Goal: Find specific page/section: Find specific page/section

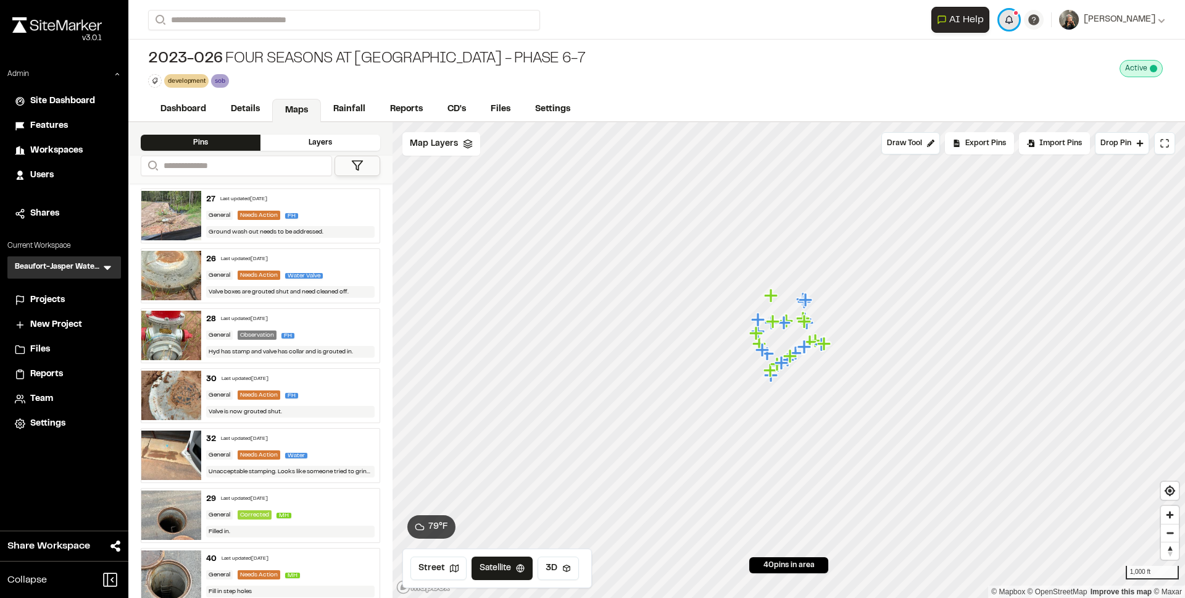
click at [1019, 19] on button "button" at bounding box center [1010, 20] width 20 height 20
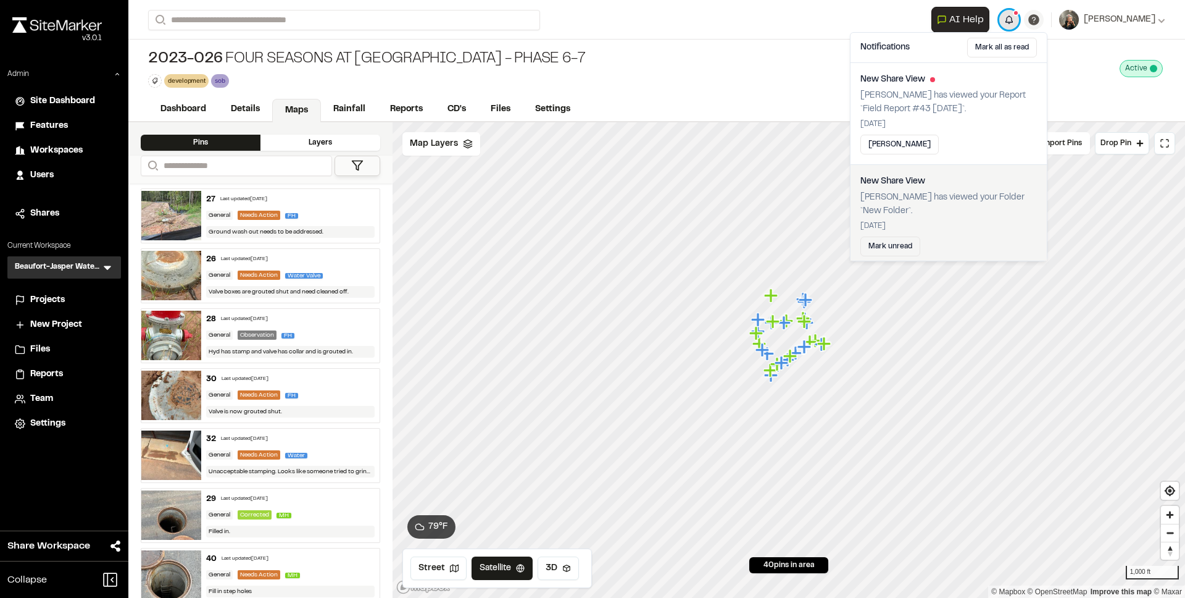
click at [1019, 19] on button "button" at bounding box center [1010, 20] width 20 height 20
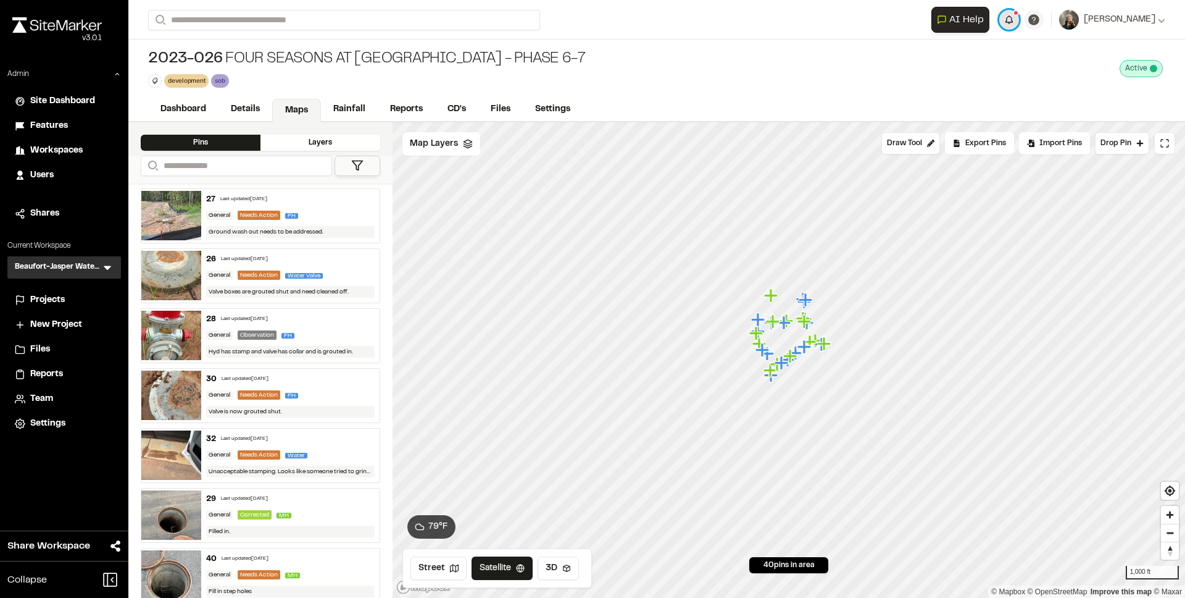
click at [1019, 18] on button "button" at bounding box center [1010, 20] width 20 height 20
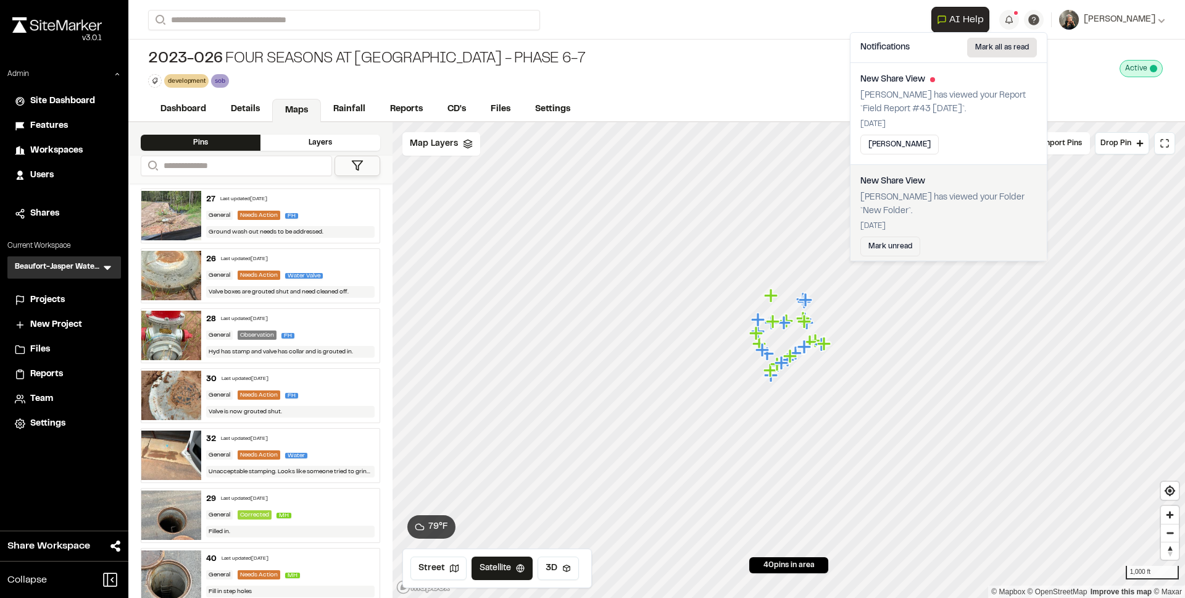
click at [989, 52] on button "Mark all as read" at bounding box center [1002, 48] width 70 height 20
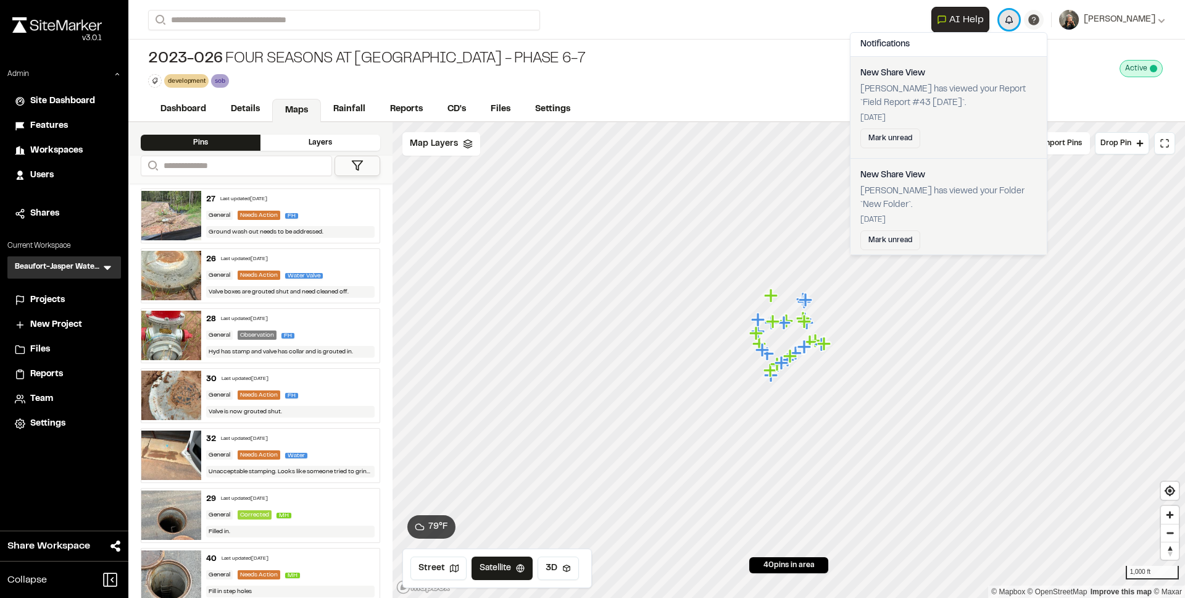
click at [1019, 22] on button "button" at bounding box center [1010, 20] width 20 height 20
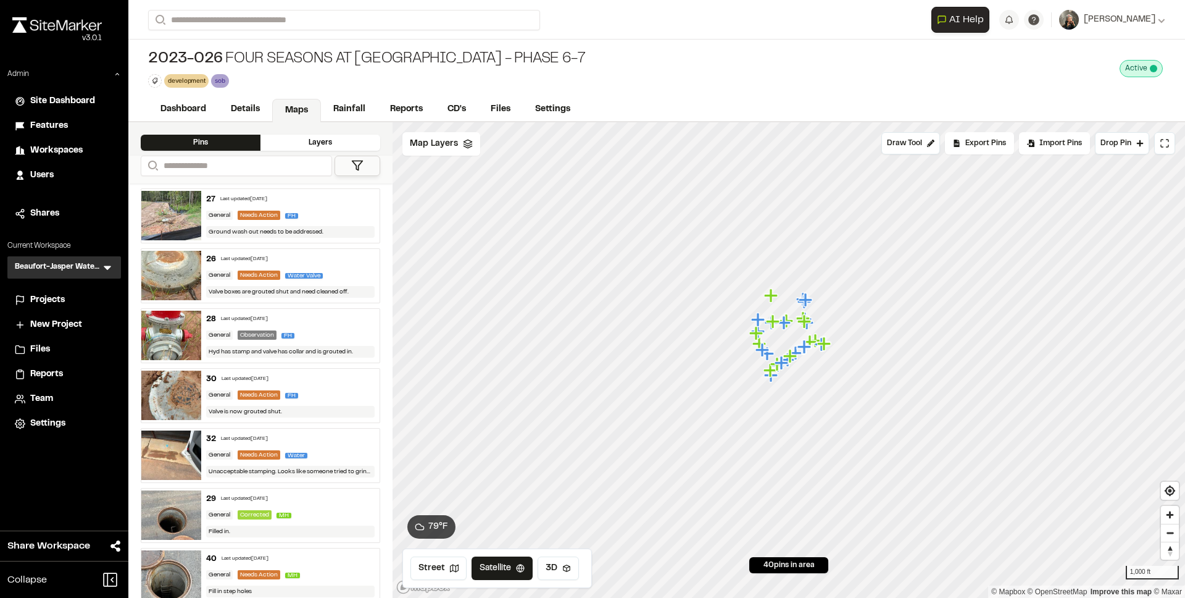
click at [41, 172] on span "Users" at bounding box center [41, 176] width 23 height 14
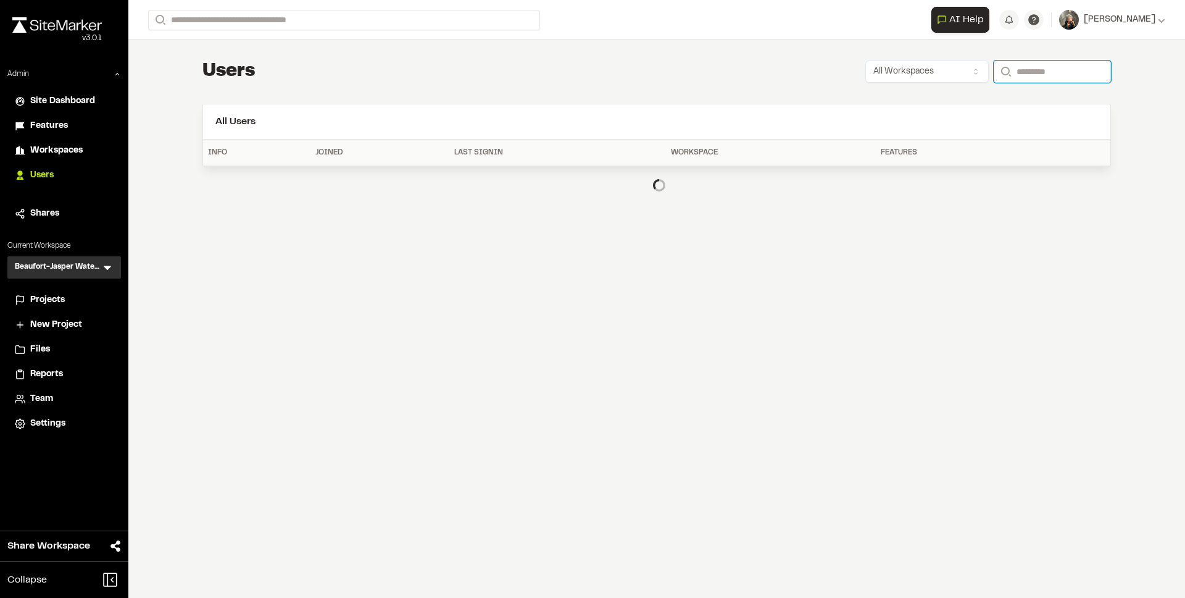
click at [1048, 69] on input "Search" at bounding box center [1052, 72] width 117 height 22
paste input "**********"
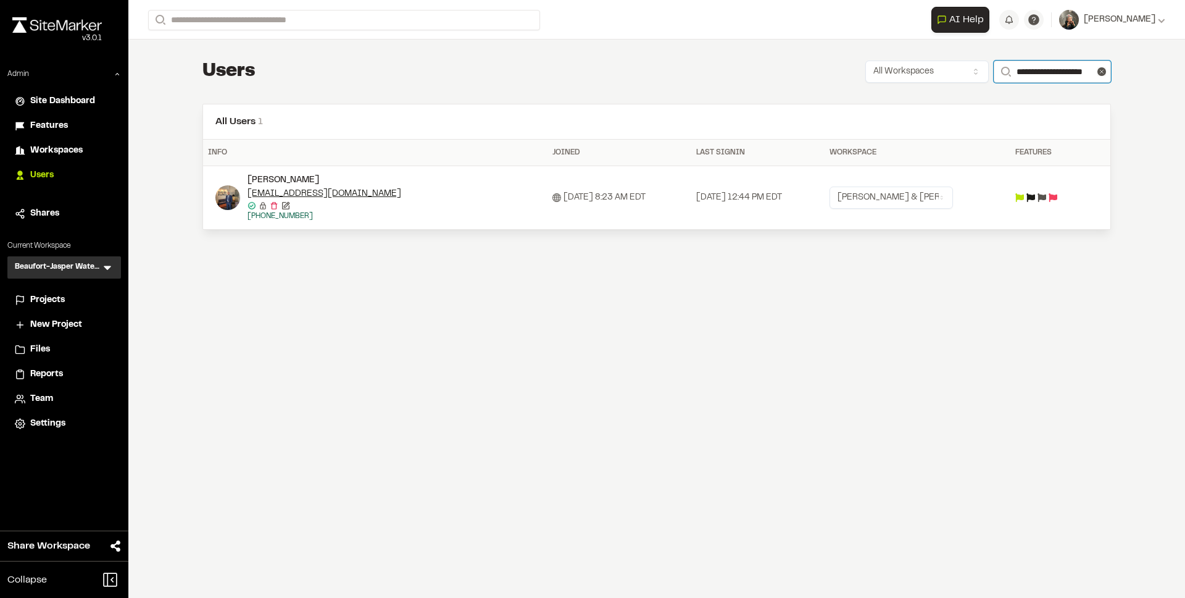
type input "**********"
click at [1034, 193] on icon at bounding box center [1031, 197] width 9 height 9
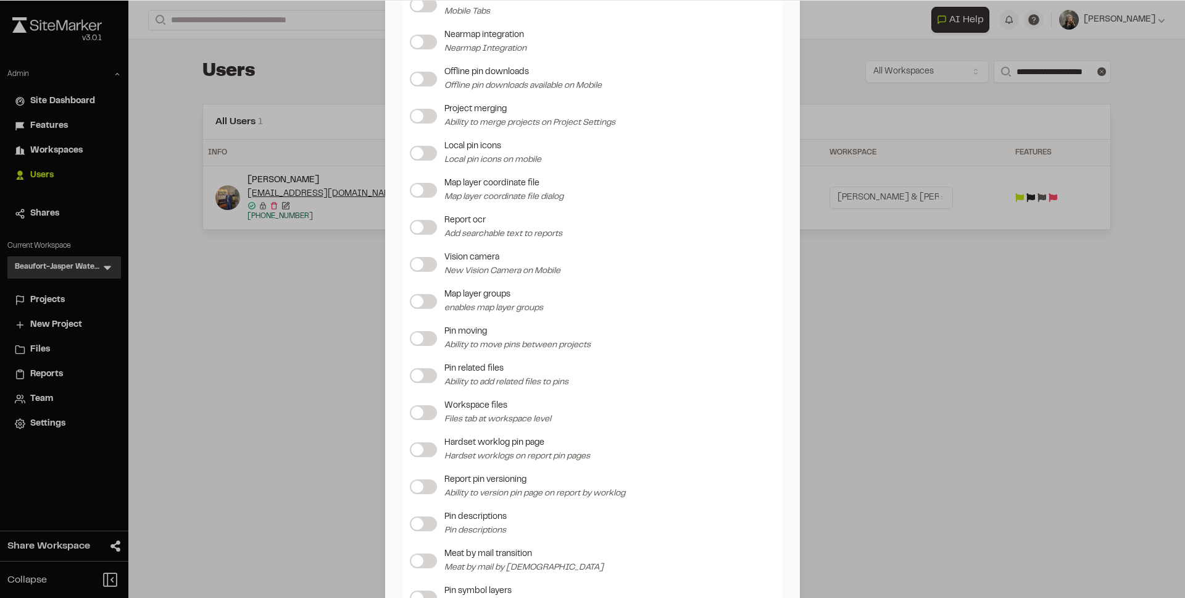
scroll to position [1404, 0]
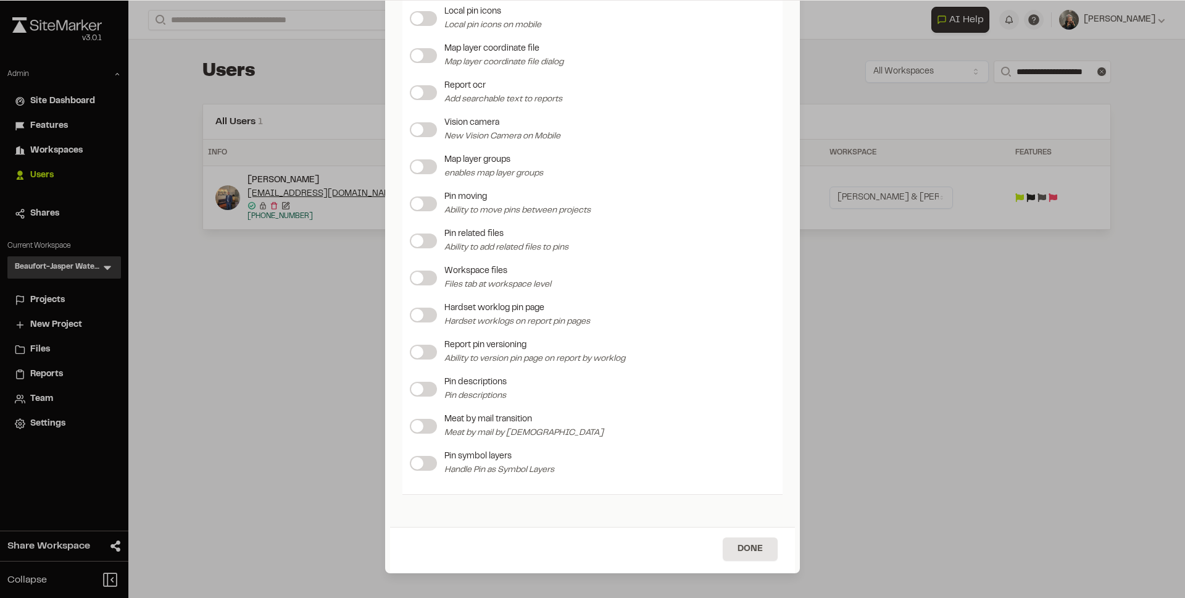
click at [948, 280] on div "Update Feature Flags Feature Flags Project storage enabled Reports iframe Toggl…" at bounding box center [592, 299] width 1185 height 598
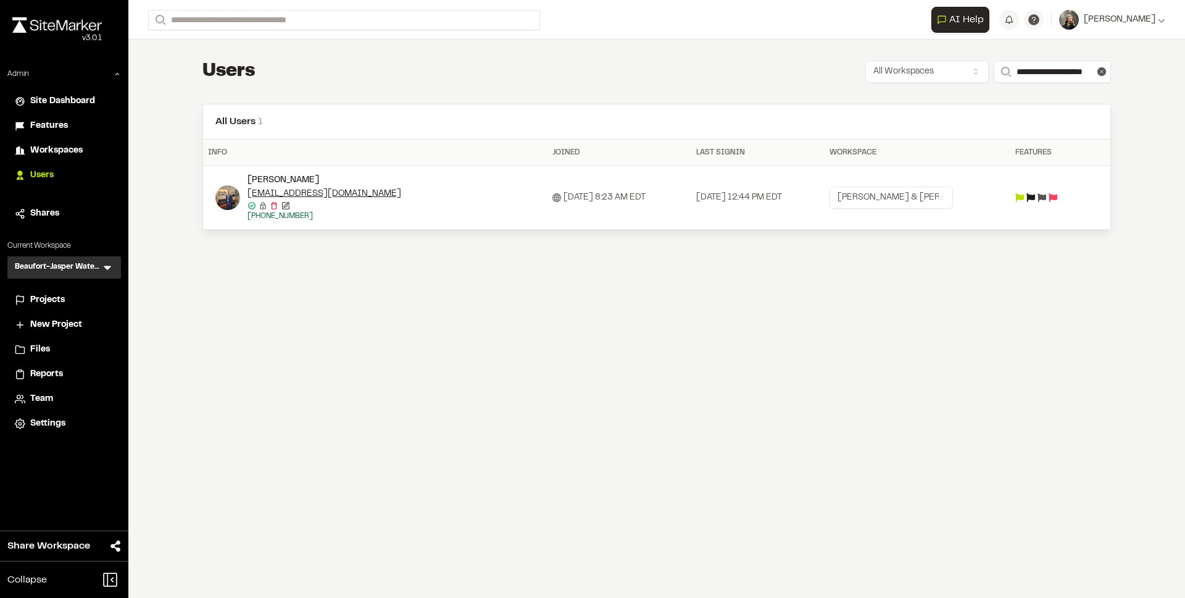
click at [227, 199] on img at bounding box center [227, 197] width 25 height 25
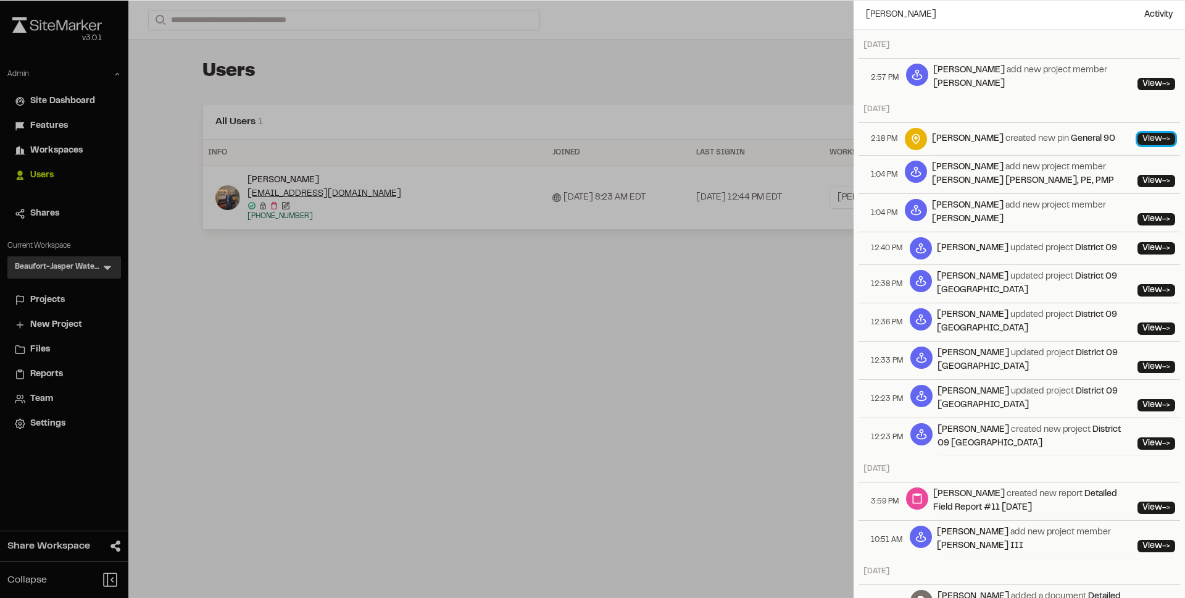
click at [1138, 140] on link "View ->" at bounding box center [1157, 139] width 38 height 12
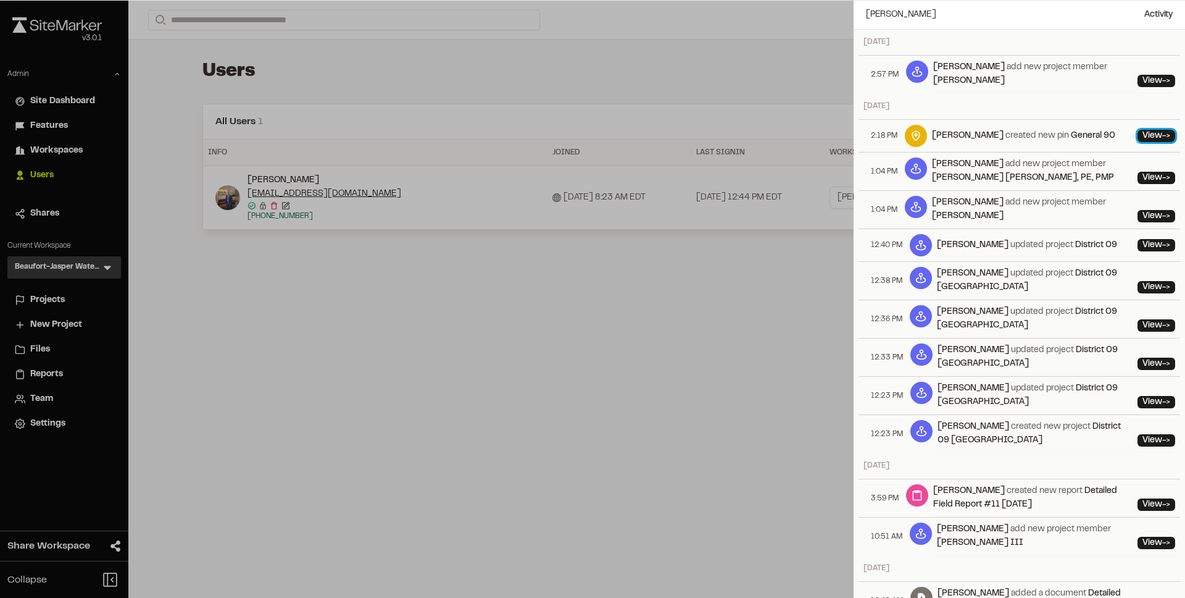
scroll to position [0, 0]
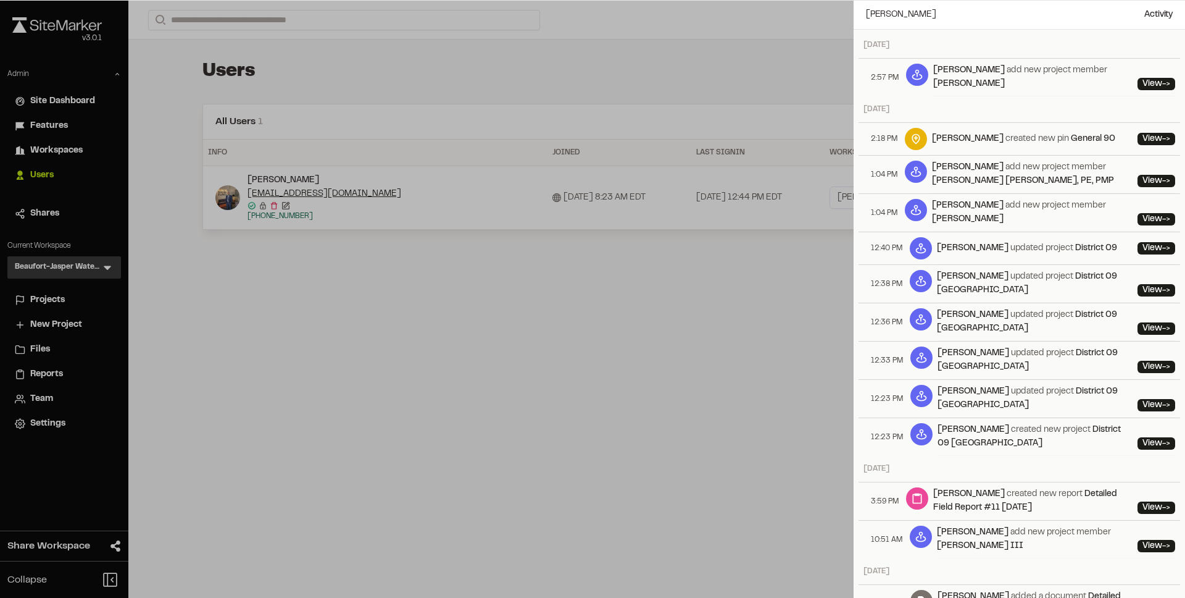
click at [710, 276] on div at bounding box center [592, 299] width 1185 height 598
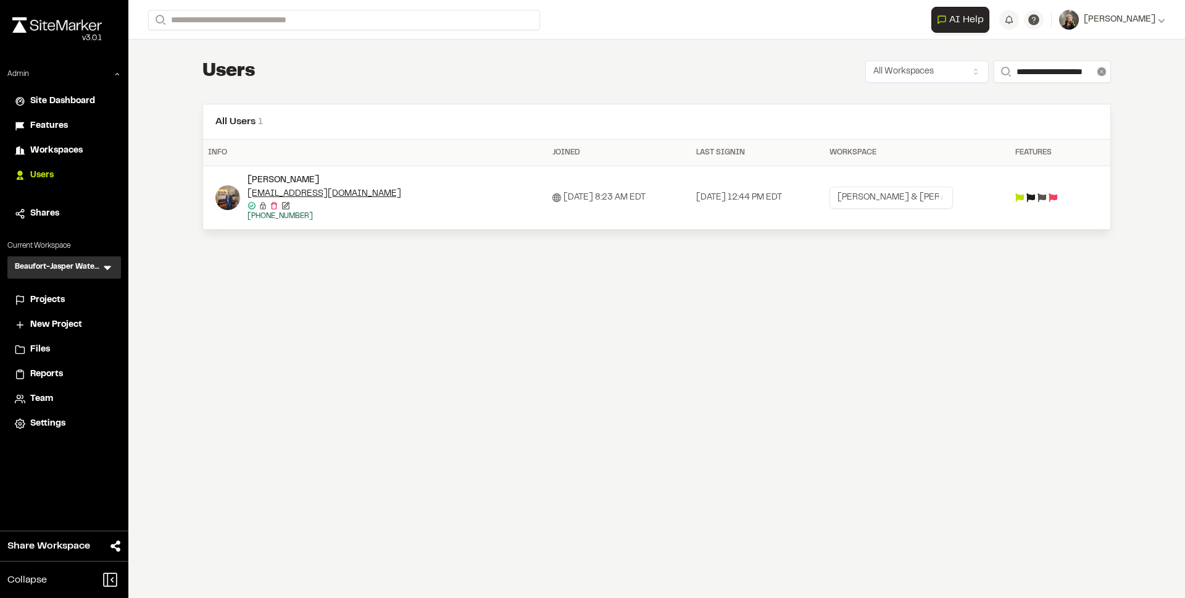
click at [1099, 70] on icon at bounding box center [1102, 71] width 9 height 9
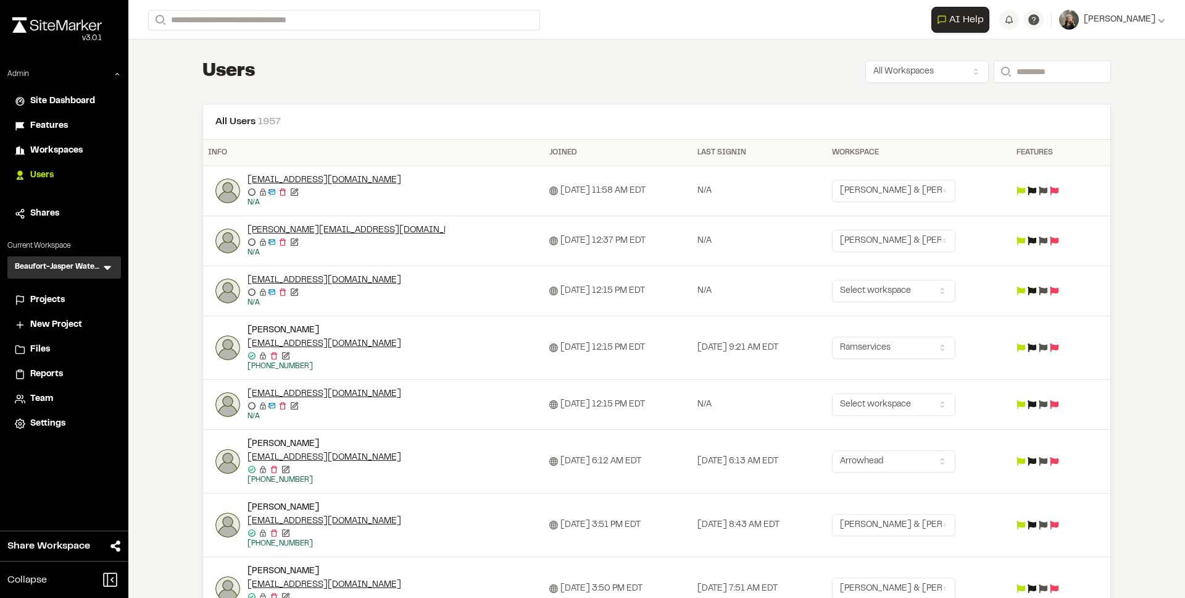
click at [69, 295] on div "Projects" at bounding box center [71, 300] width 83 height 14
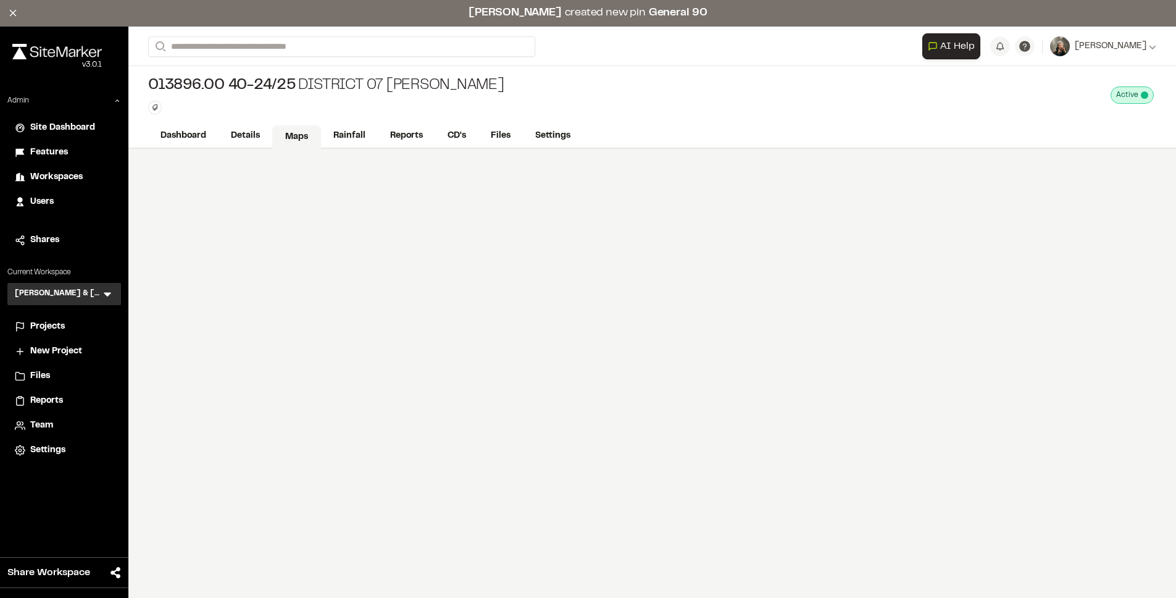
click at [291, 137] on link "Maps" at bounding box center [296, 136] width 49 height 23
